Goal: Navigation & Orientation: Find specific page/section

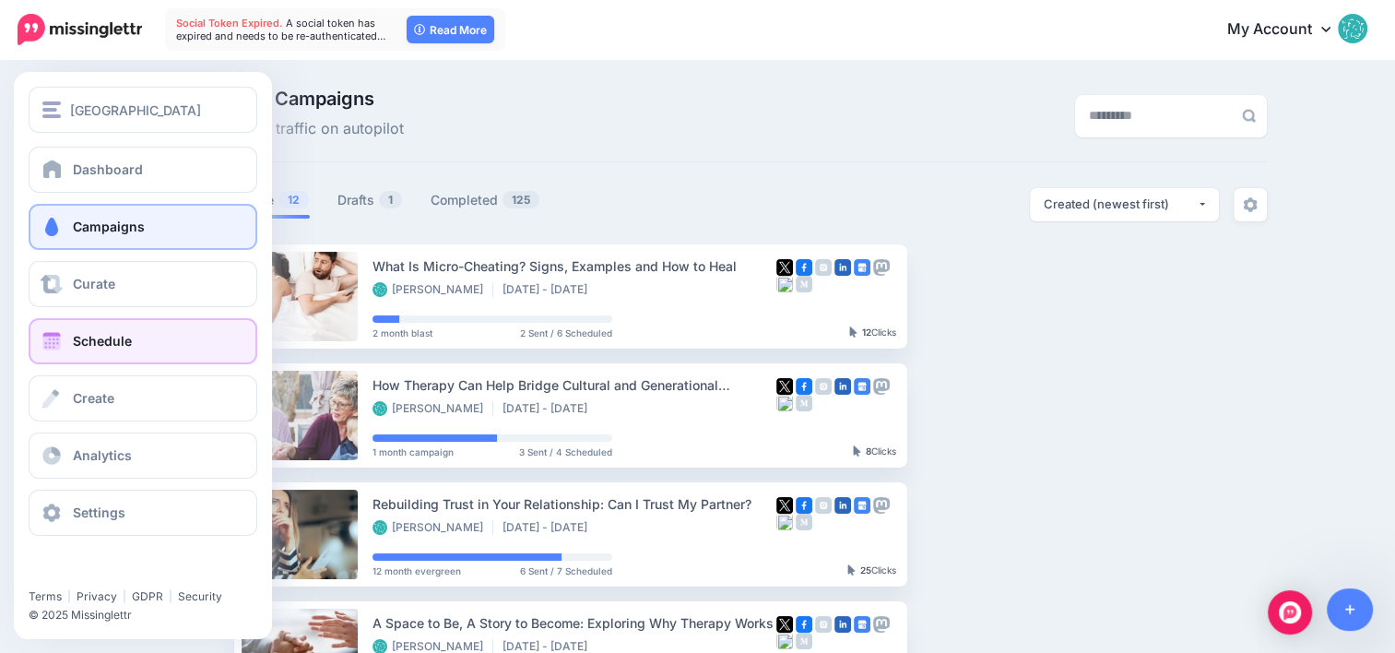
click at [103, 354] on link "Schedule" at bounding box center [143, 341] width 229 height 46
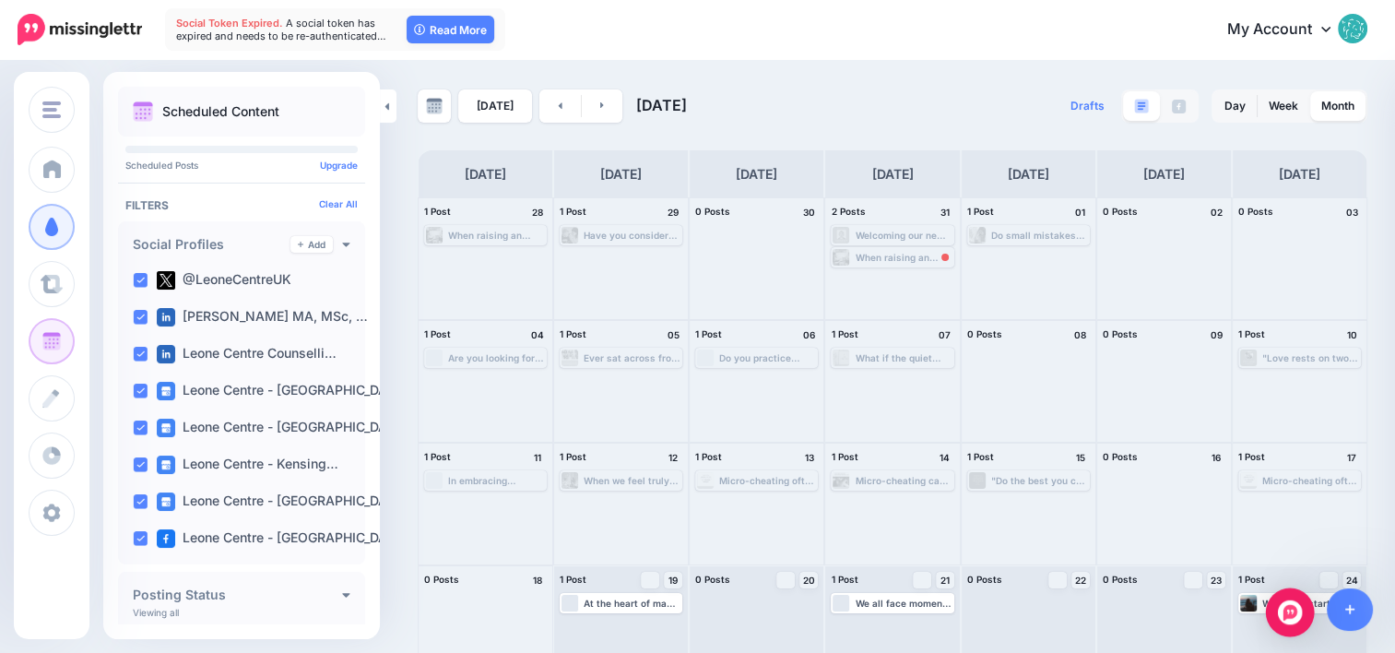
click at [1287, 631] on div "Open Intercom Messenger" at bounding box center [1290, 612] width 49 height 49
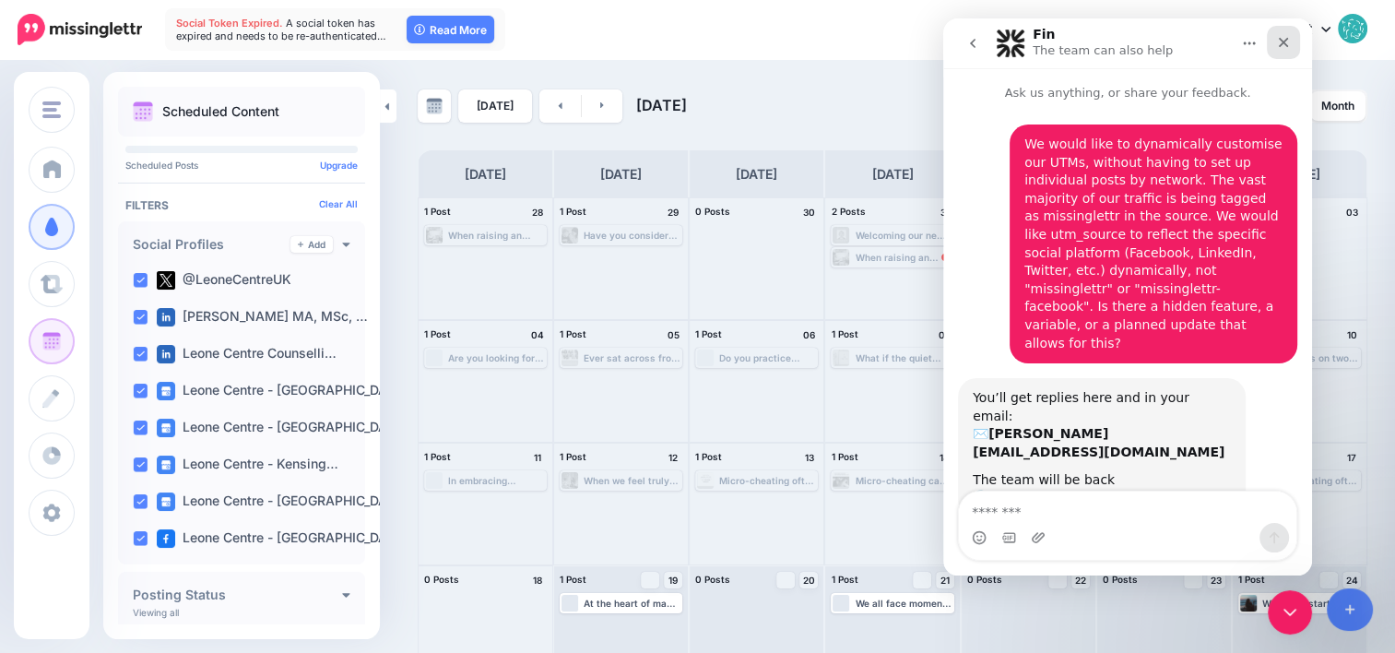
click at [1285, 44] on icon "Close" at bounding box center [1284, 43] width 10 height 10
